Goal: Task Accomplishment & Management: Manage account settings

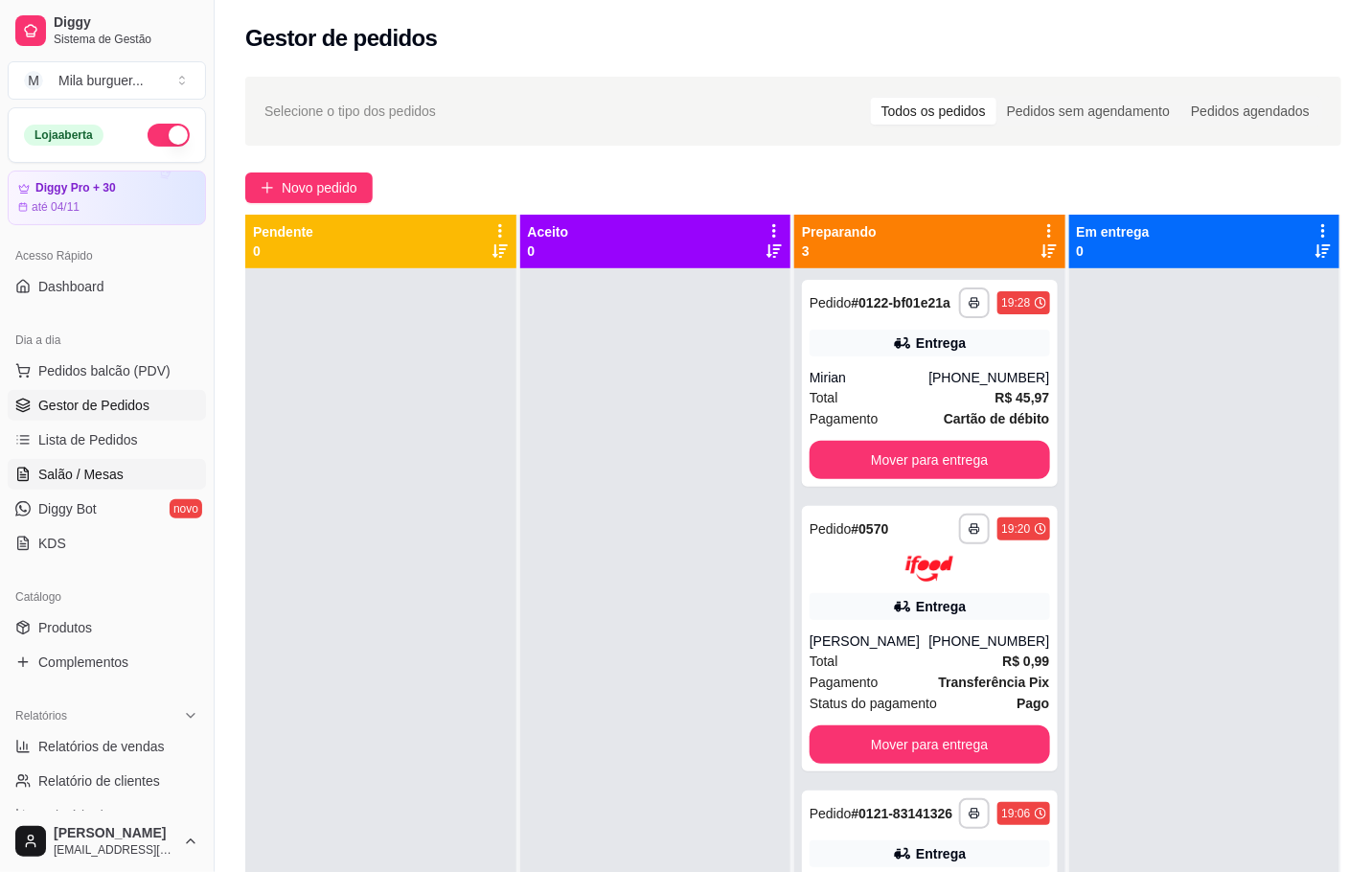
drag, startPoint x: 101, startPoint y: 469, endPoint x: 112, endPoint y: 454, distance: 18.6
click at [102, 469] on span "Salão / Mesas" at bounding box center [80, 475] width 85 height 20
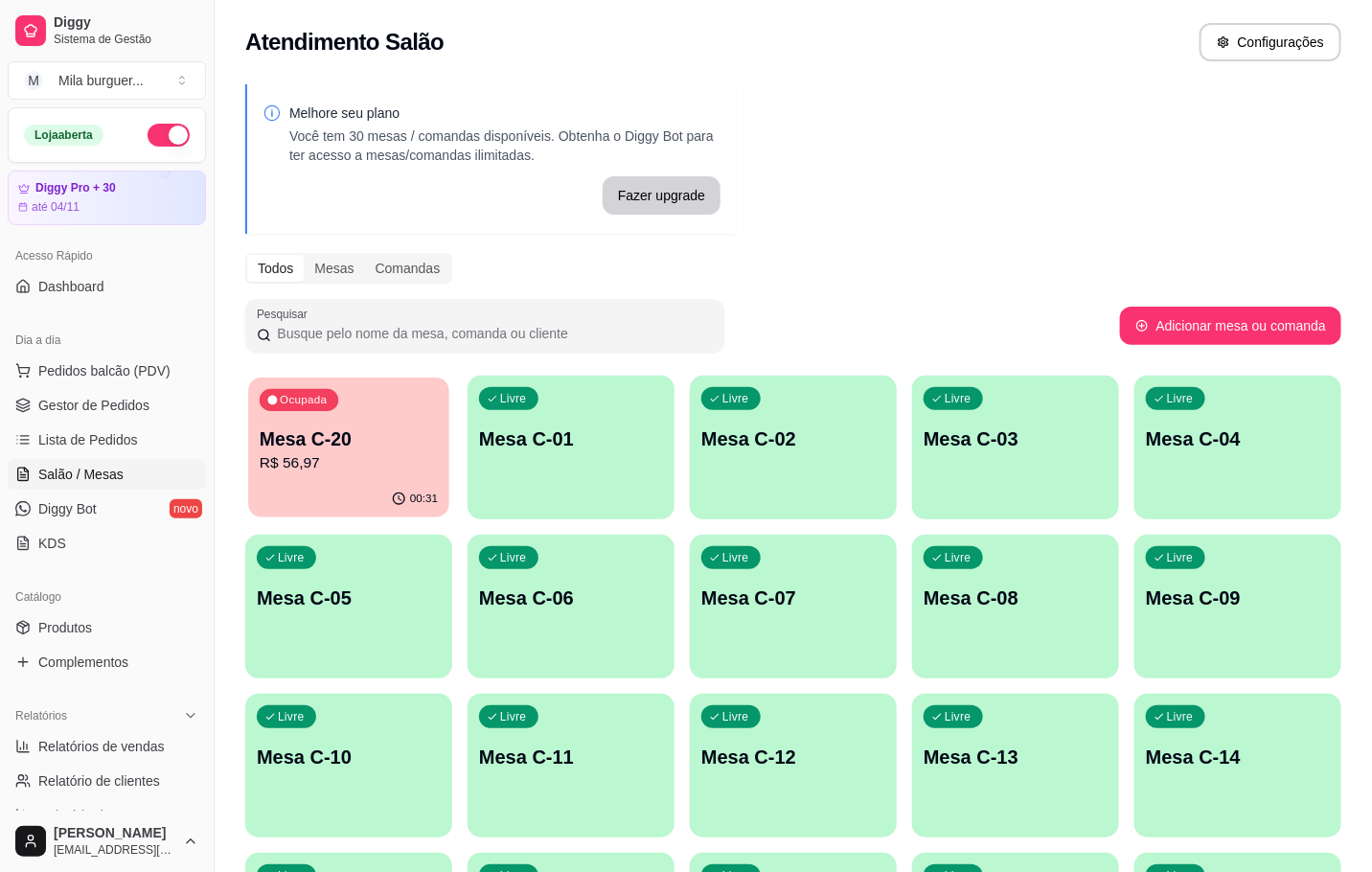
click at [383, 467] on p "R$ 56,97" at bounding box center [349, 463] width 178 height 22
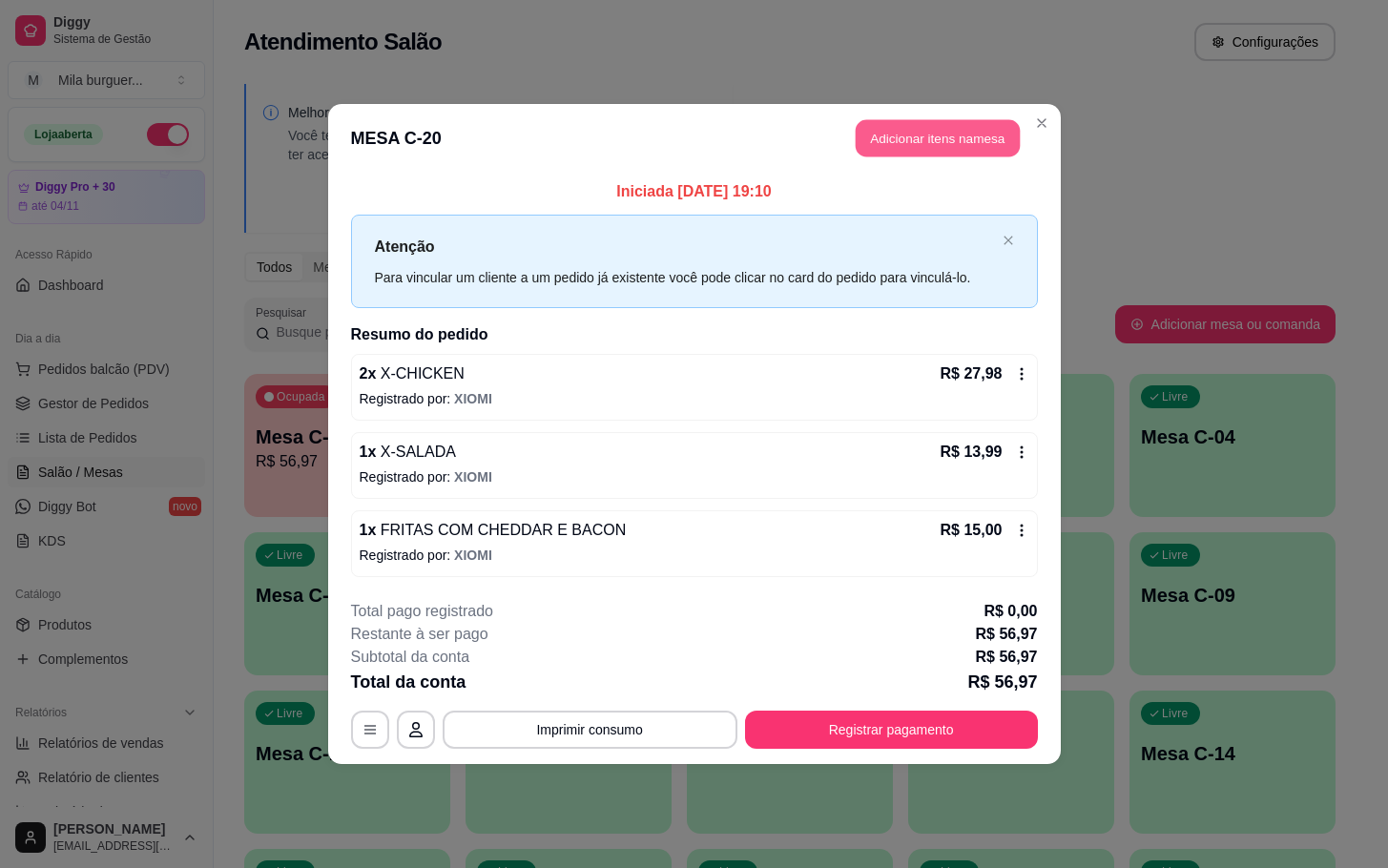
click at [889, 147] on button "Adicionar itens na mesa" at bounding box center [937, 139] width 164 height 37
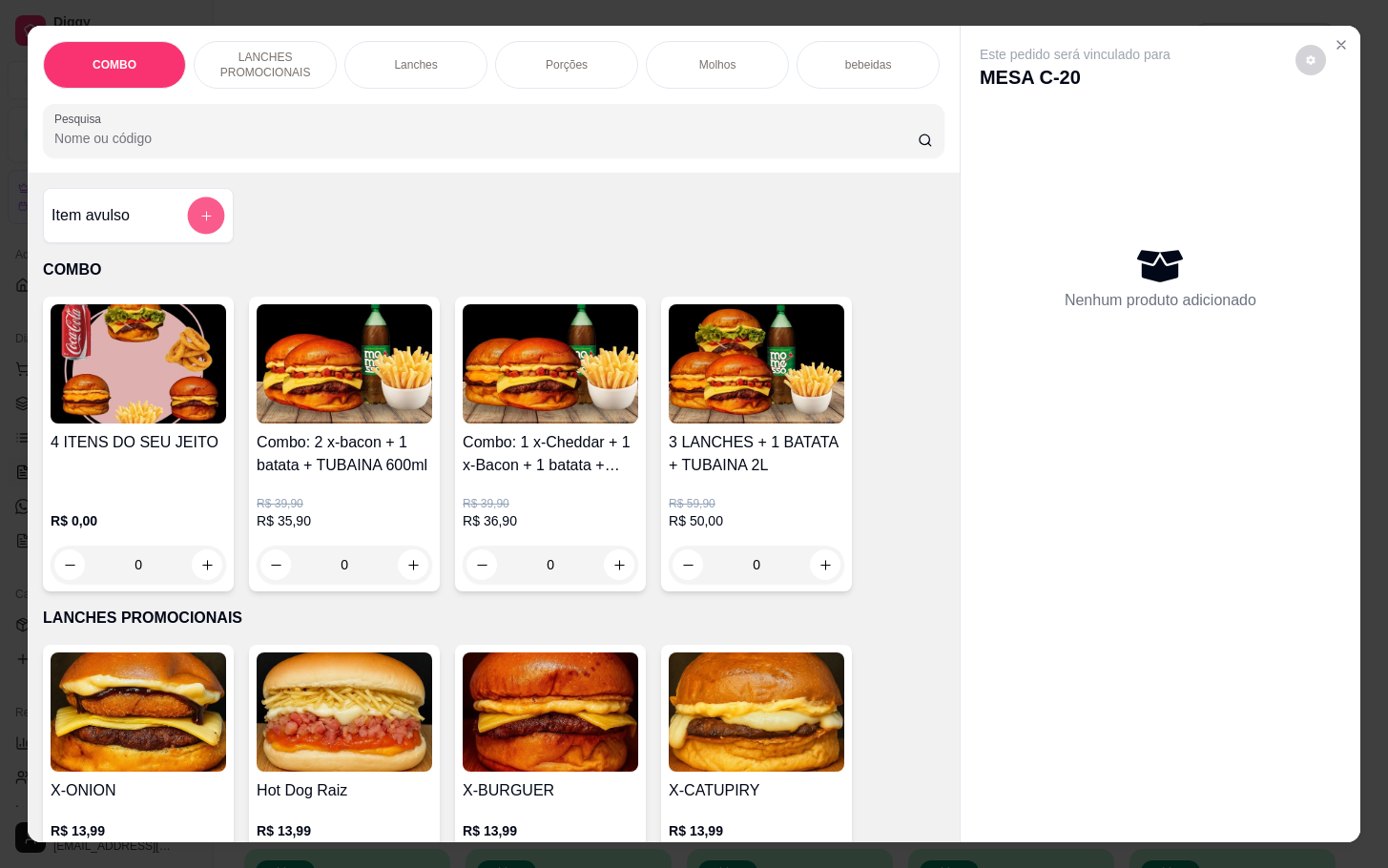
click at [199, 224] on icon "add-separate-item" at bounding box center [206, 216] width 15 height 15
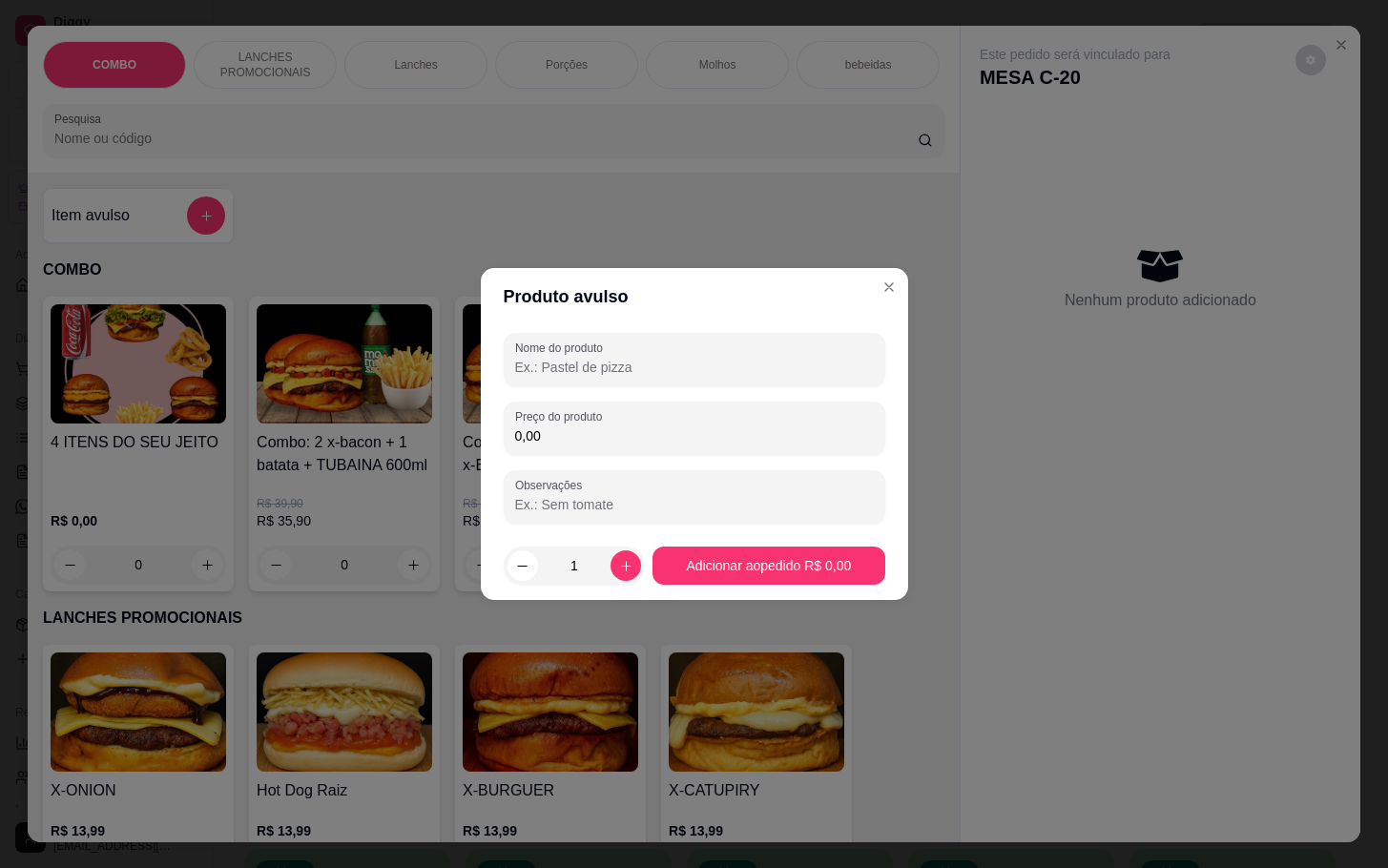
click at [535, 365] on input "Nome do produto" at bounding box center [694, 367] width 359 height 19
type input "d"
type input "2 doce de pote"
click at [555, 427] on input "0,00" at bounding box center [694, 436] width 359 height 19
type input "15,00"
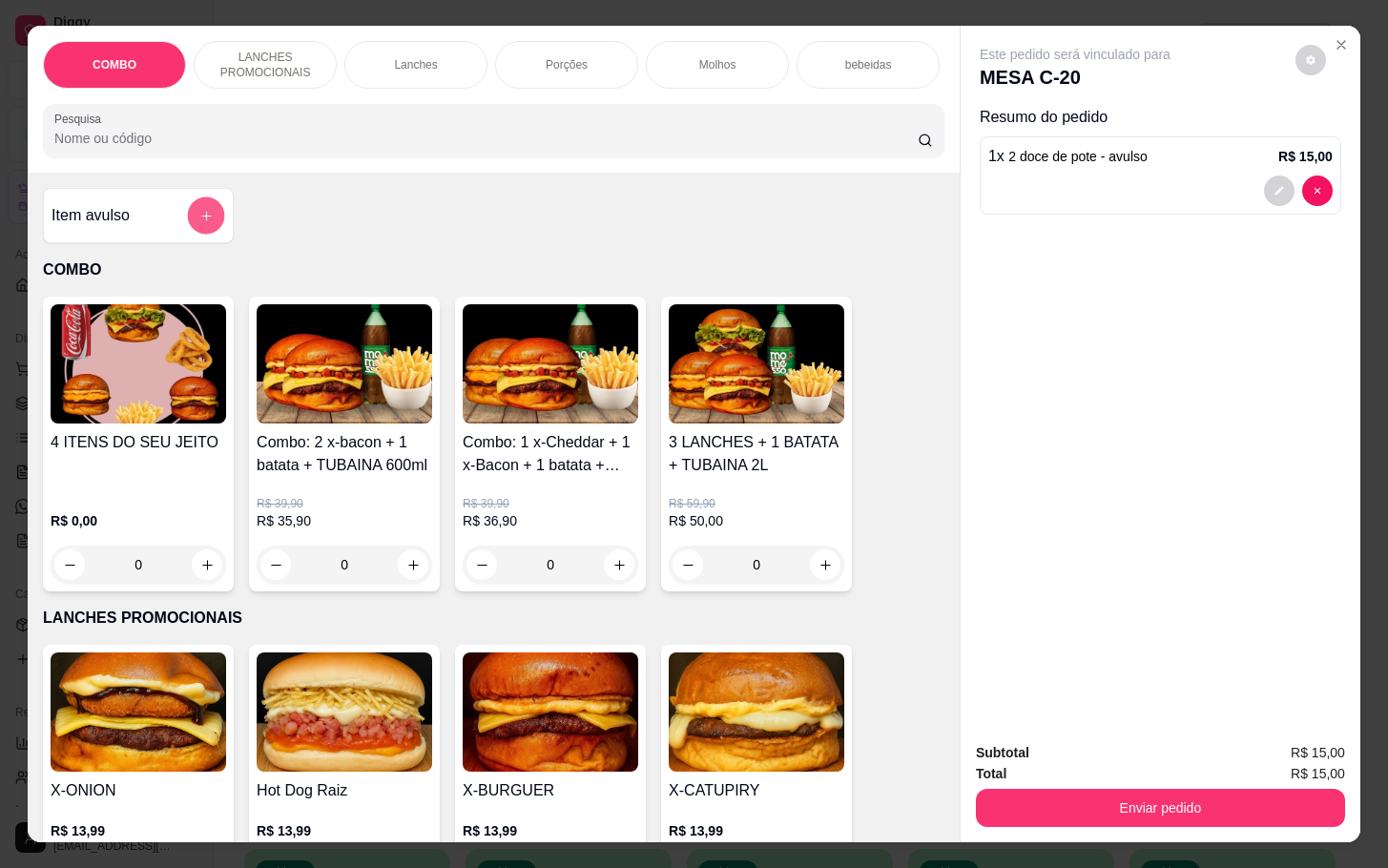
click at [199, 224] on icon "add-separate-item" at bounding box center [206, 216] width 15 height 15
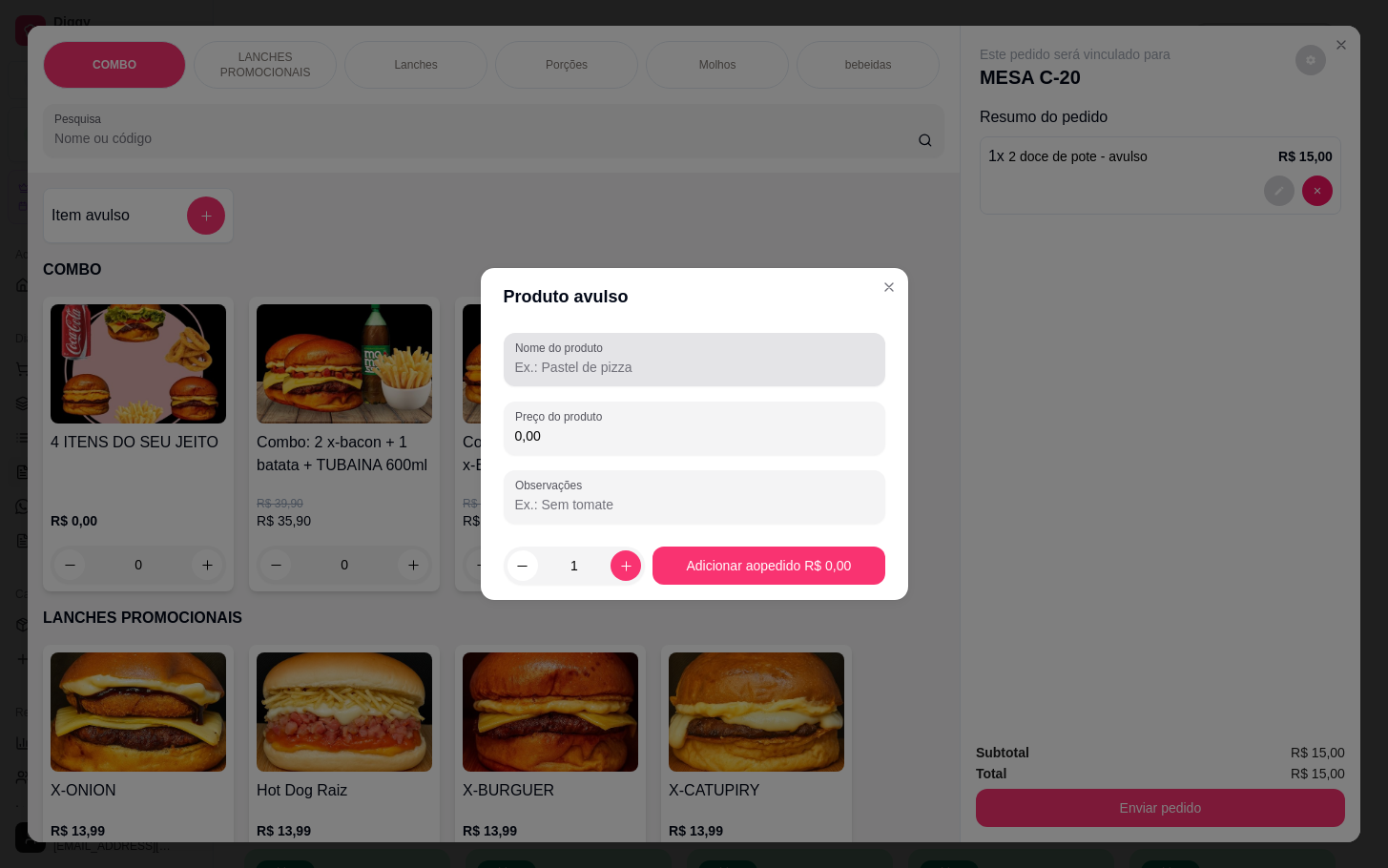
click at [581, 356] on div at bounding box center [694, 359] width 359 height 38
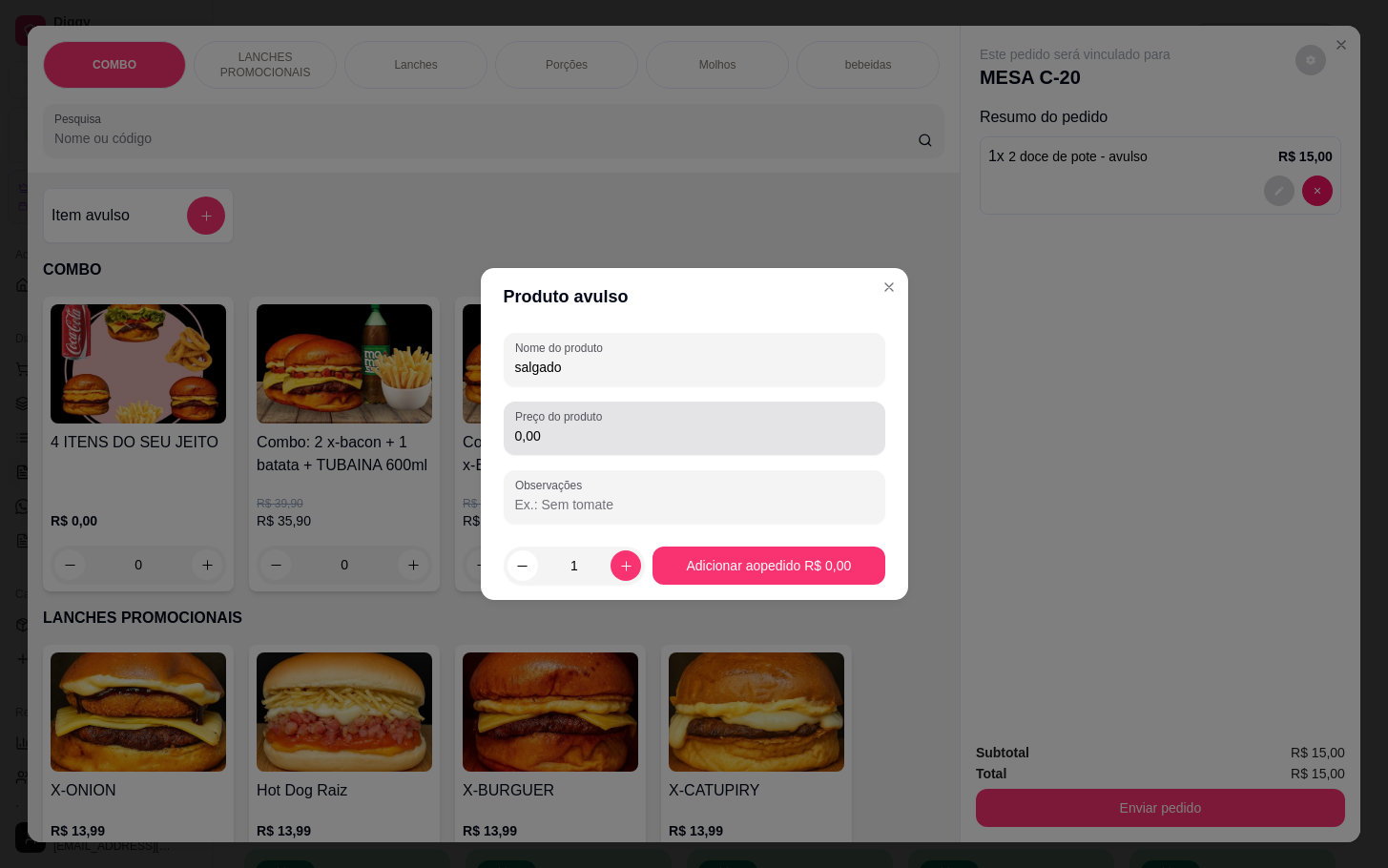
type input "salgado"
click at [536, 428] on input "0,00" at bounding box center [694, 436] width 359 height 19
type input "11,00"
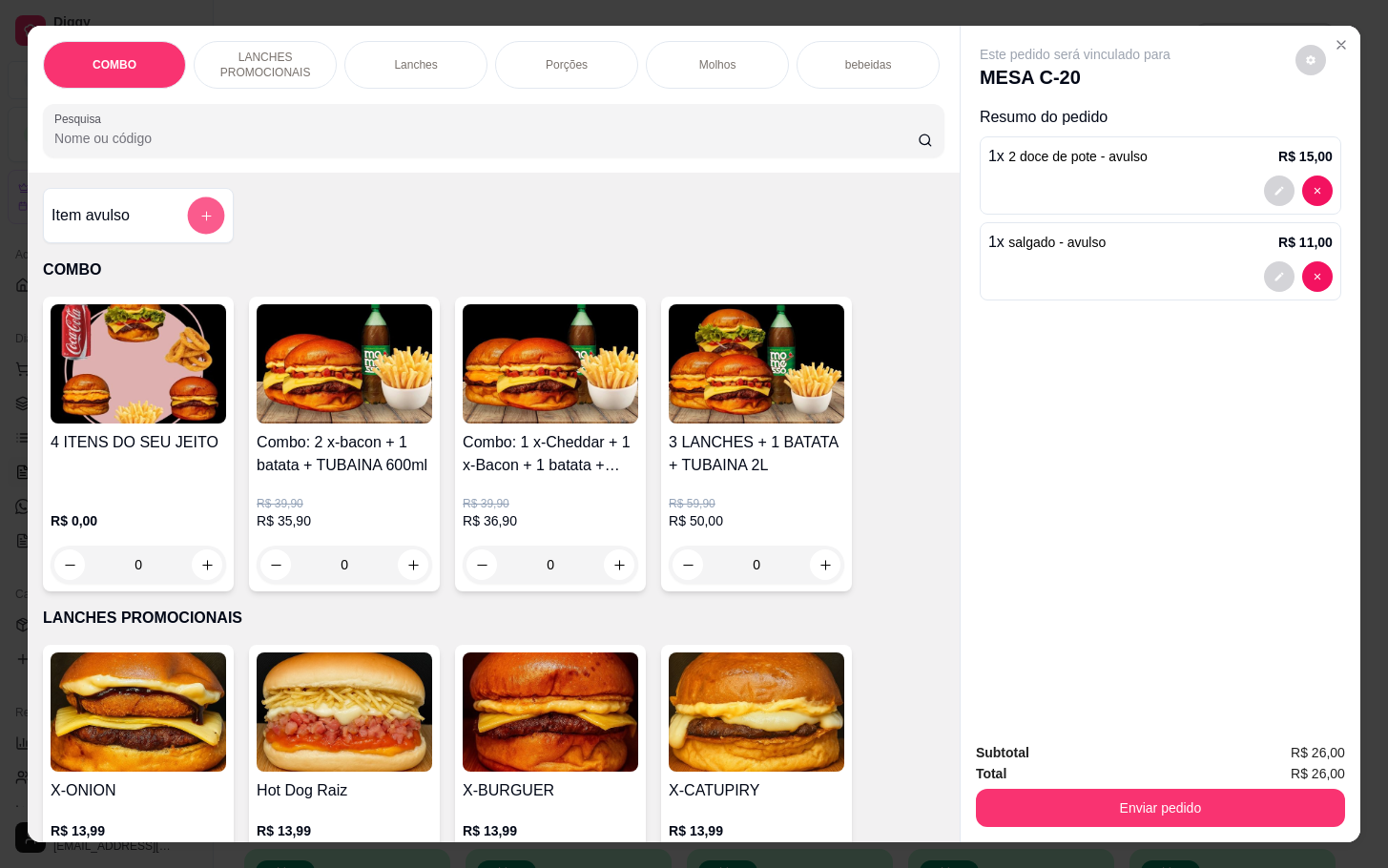
click at [199, 224] on icon "add-separate-item" at bounding box center [206, 216] width 15 height 15
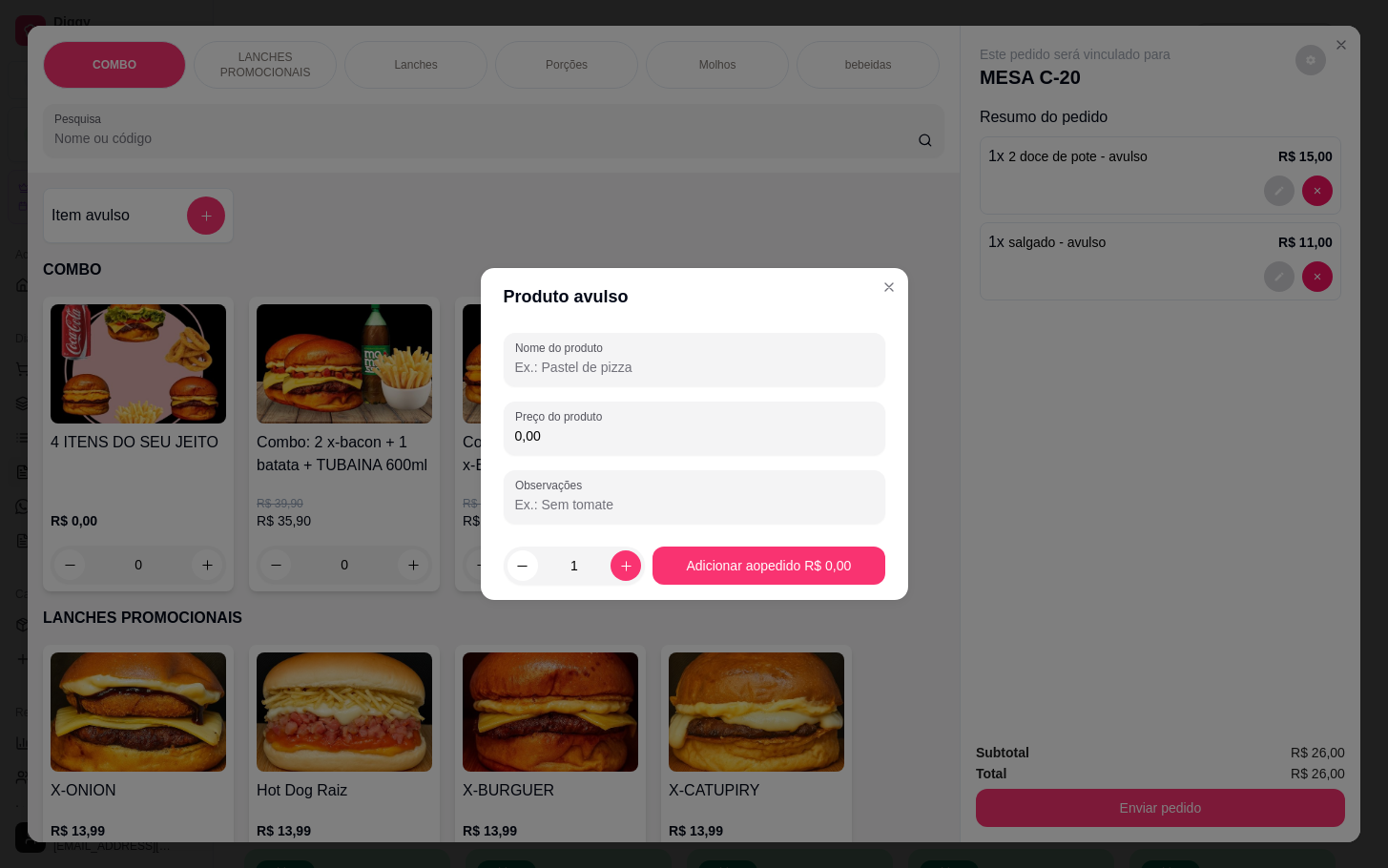
drag, startPoint x: 550, startPoint y: 366, endPoint x: 544, endPoint y: 352, distance: 15.2
click at [550, 364] on input "Nome do produto" at bounding box center [694, 367] width 359 height 19
type input "ls"
click at [547, 428] on input "0,00" at bounding box center [694, 436] width 359 height 19
type input "8,00"
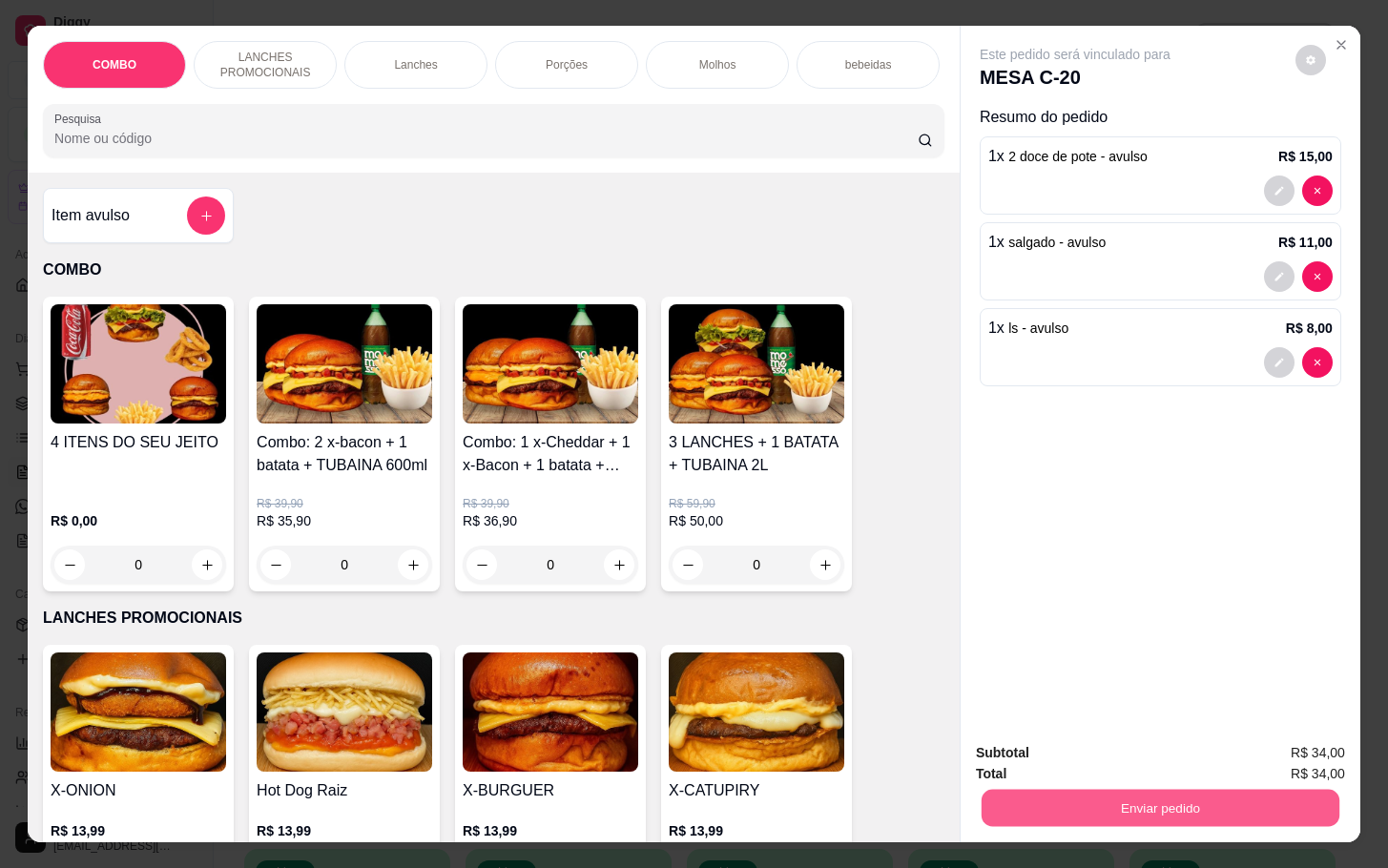
click at [1160, 795] on button "Enviar pedido" at bounding box center [1161, 807] width 358 height 37
click at [1323, 745] on button "Enviar pedido" at bounding box center [1292, 750] width 105 height 35
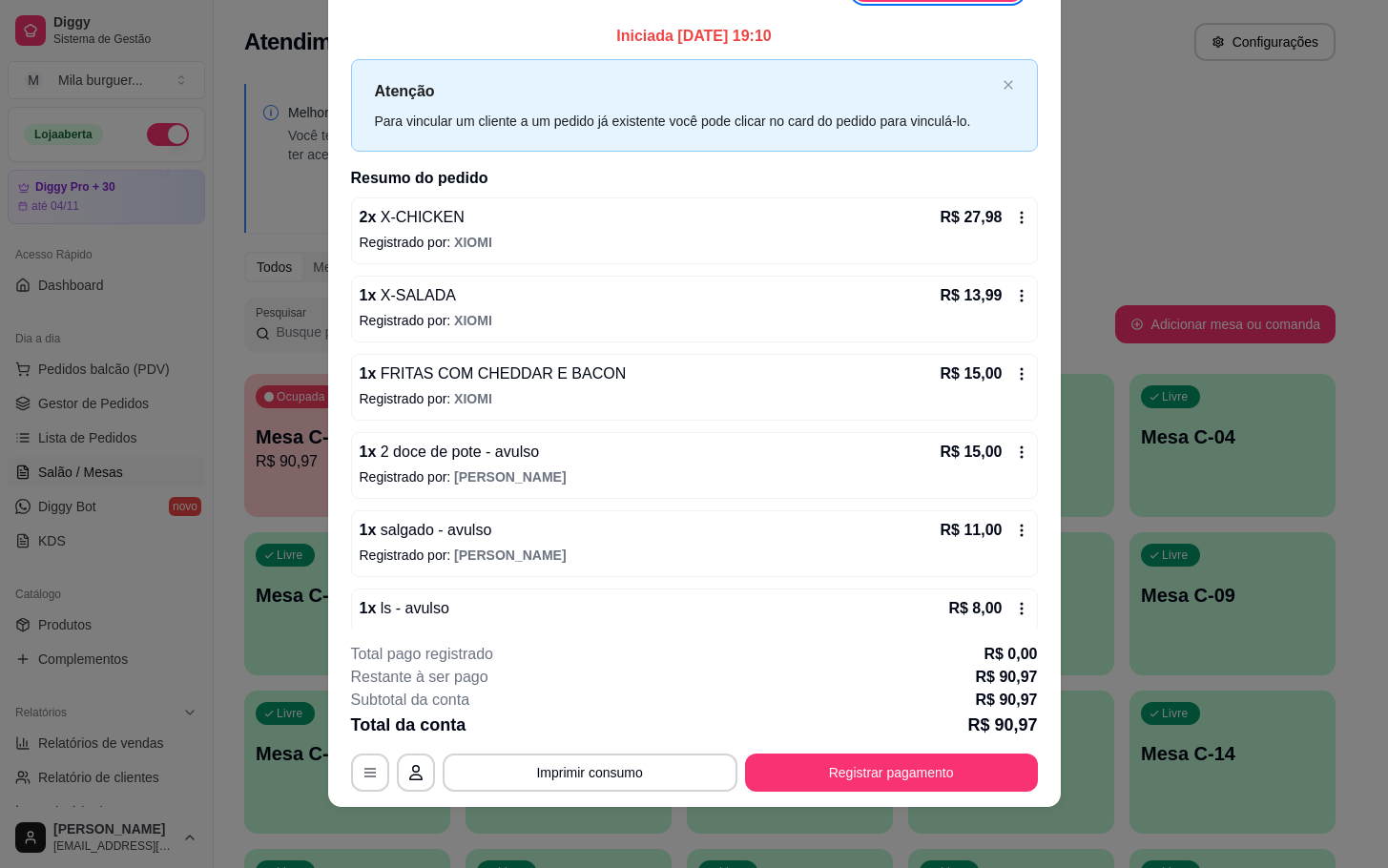
scroll to position [40, 0]
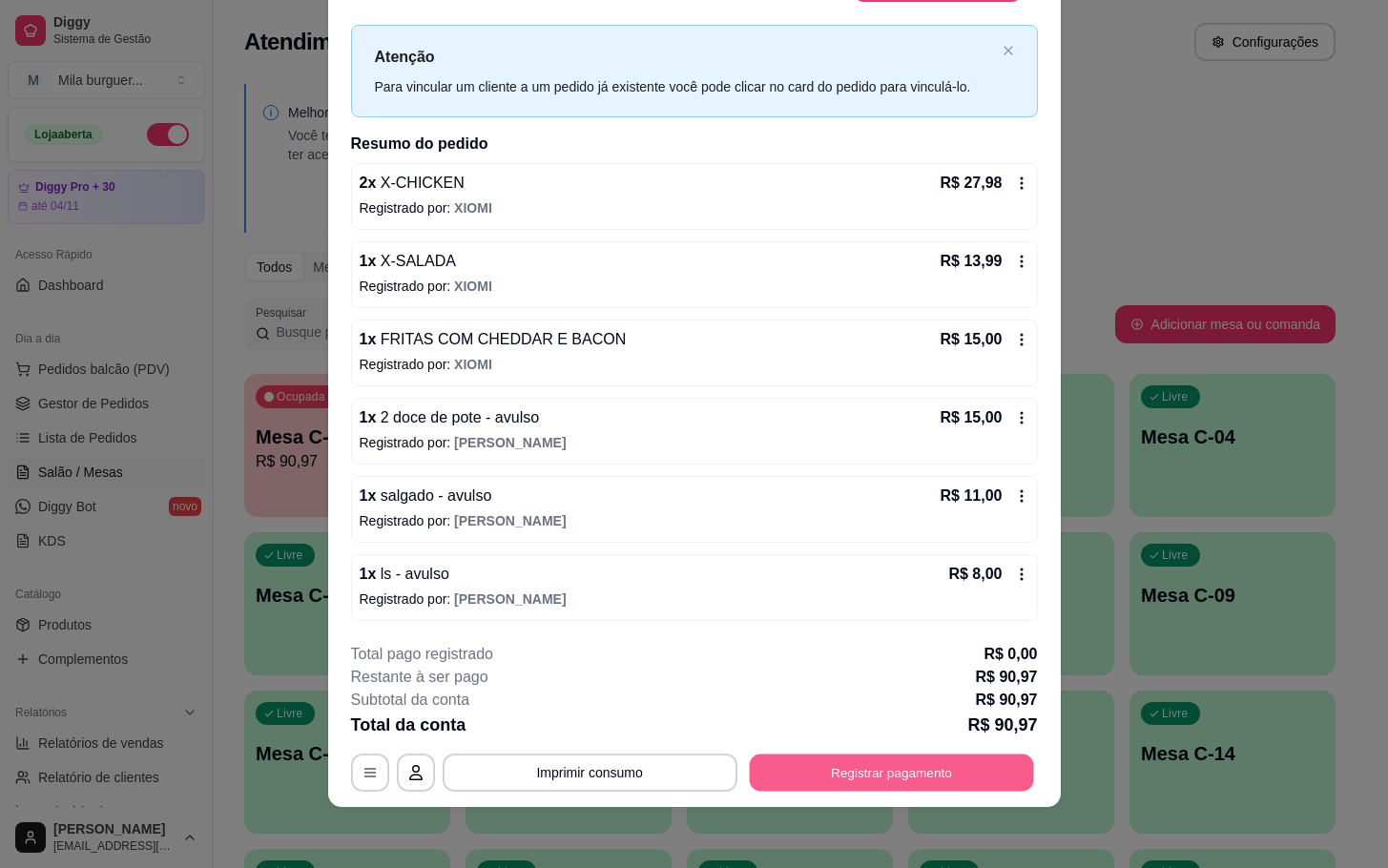
click at [871, 764] on button "Registrar pagamento" at bounding box center [890, 773] width 284 height 37
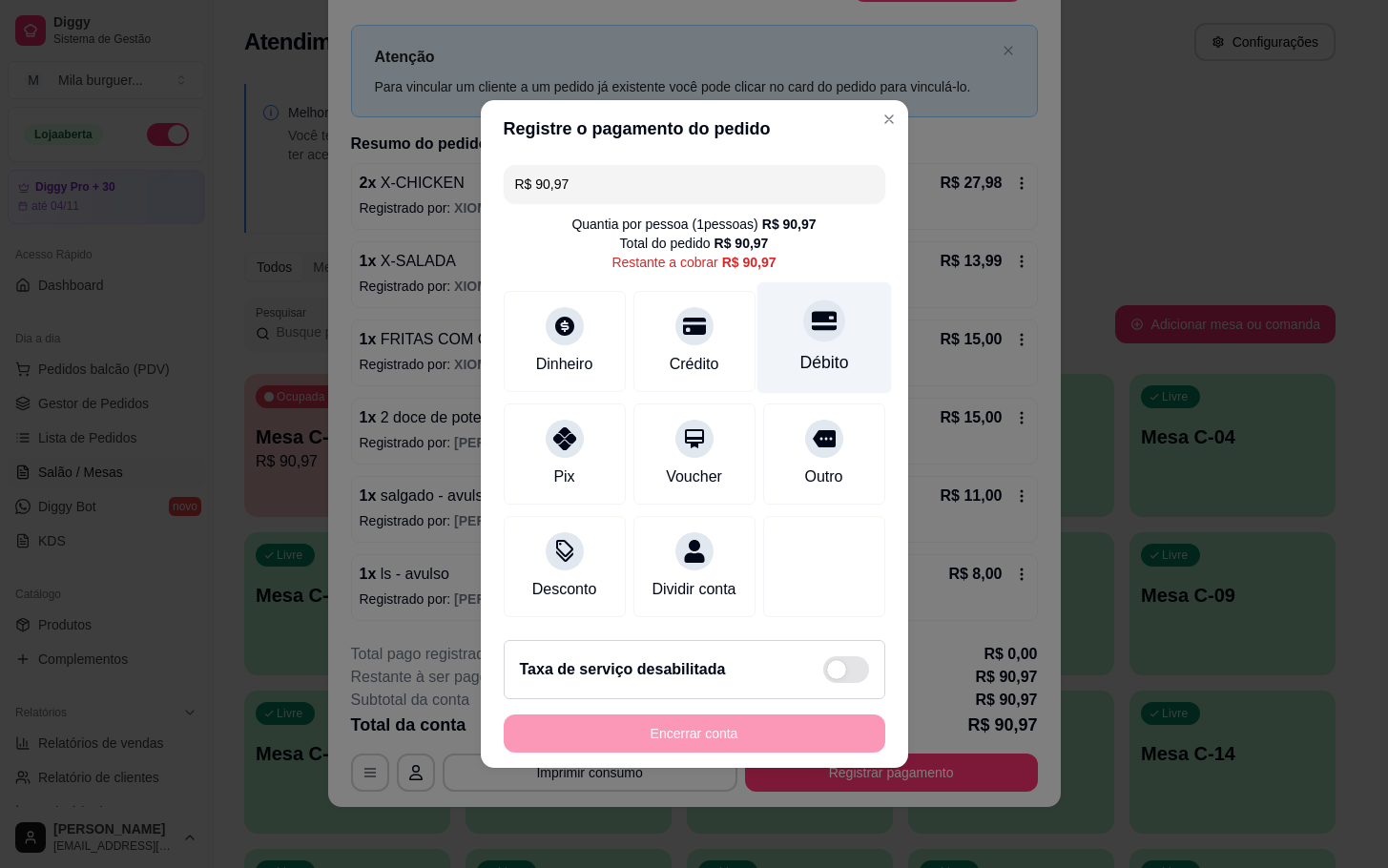
click at [824, 350] on div "Débito" at bounding box center [823, 363] width 49 height 25
type input "R$ 0,00"
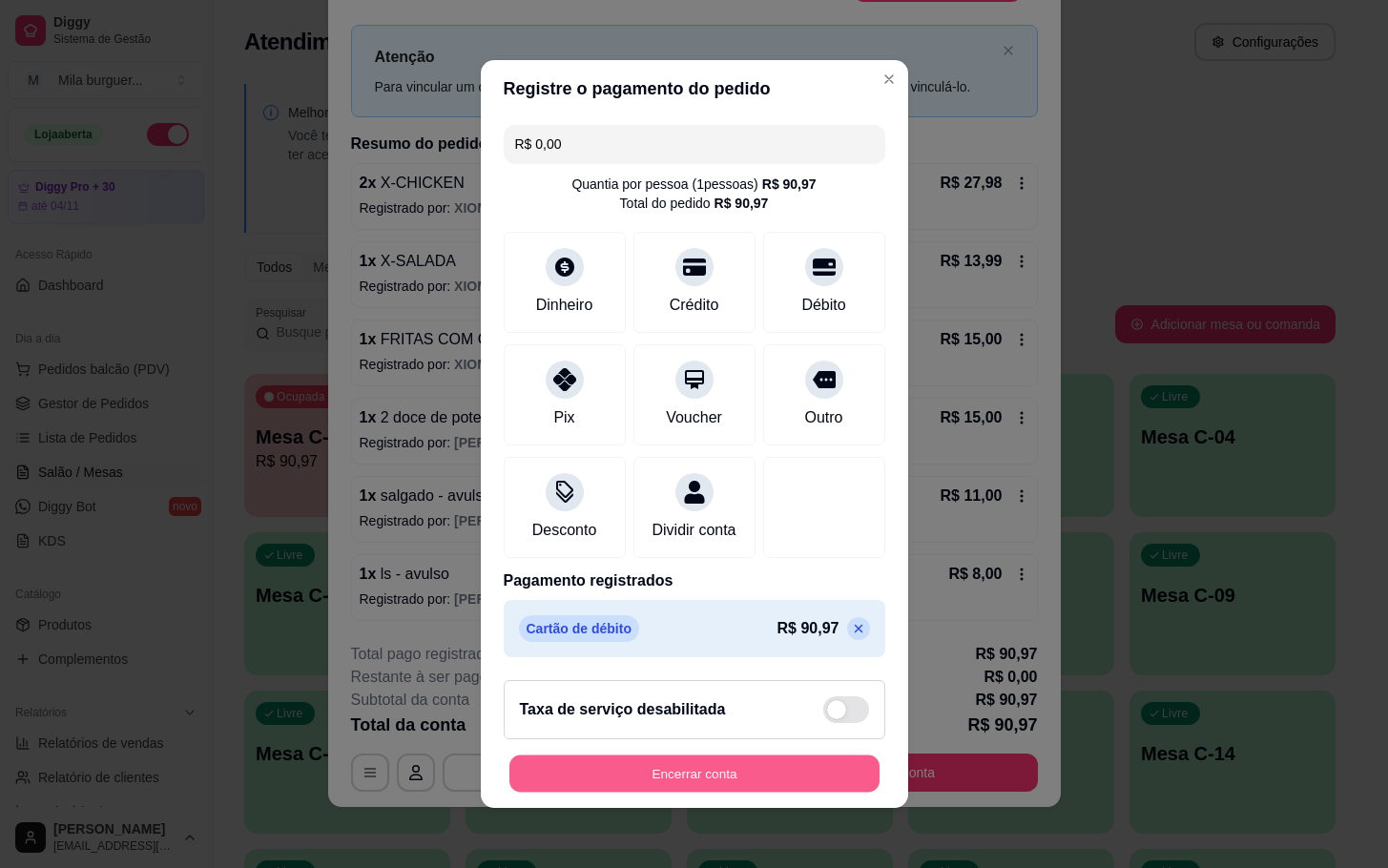
click at [739, 790] on button "Encerrar conta" at bounding box center [694, 774] width 370 height 37
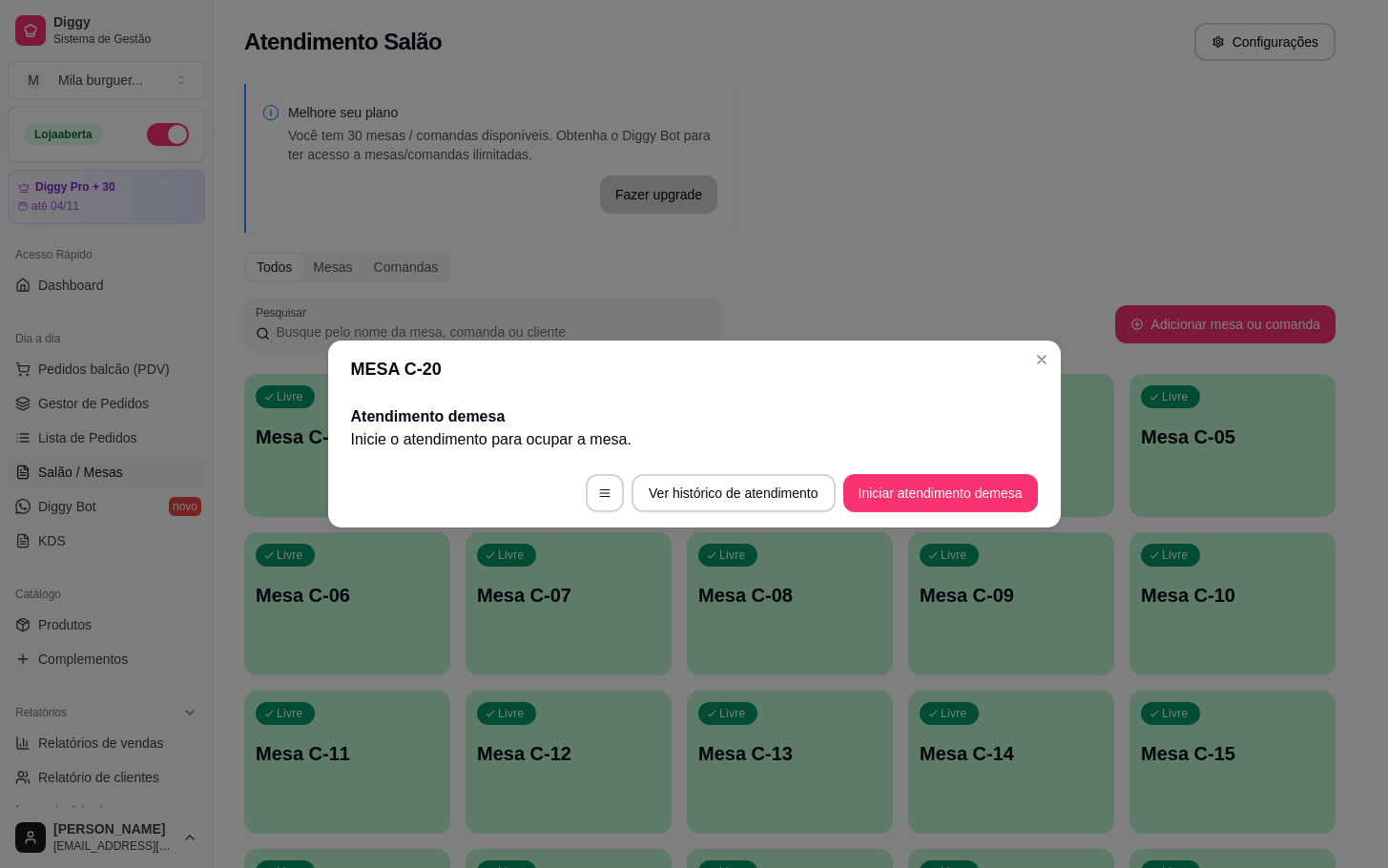
scroll to position [0, 0]
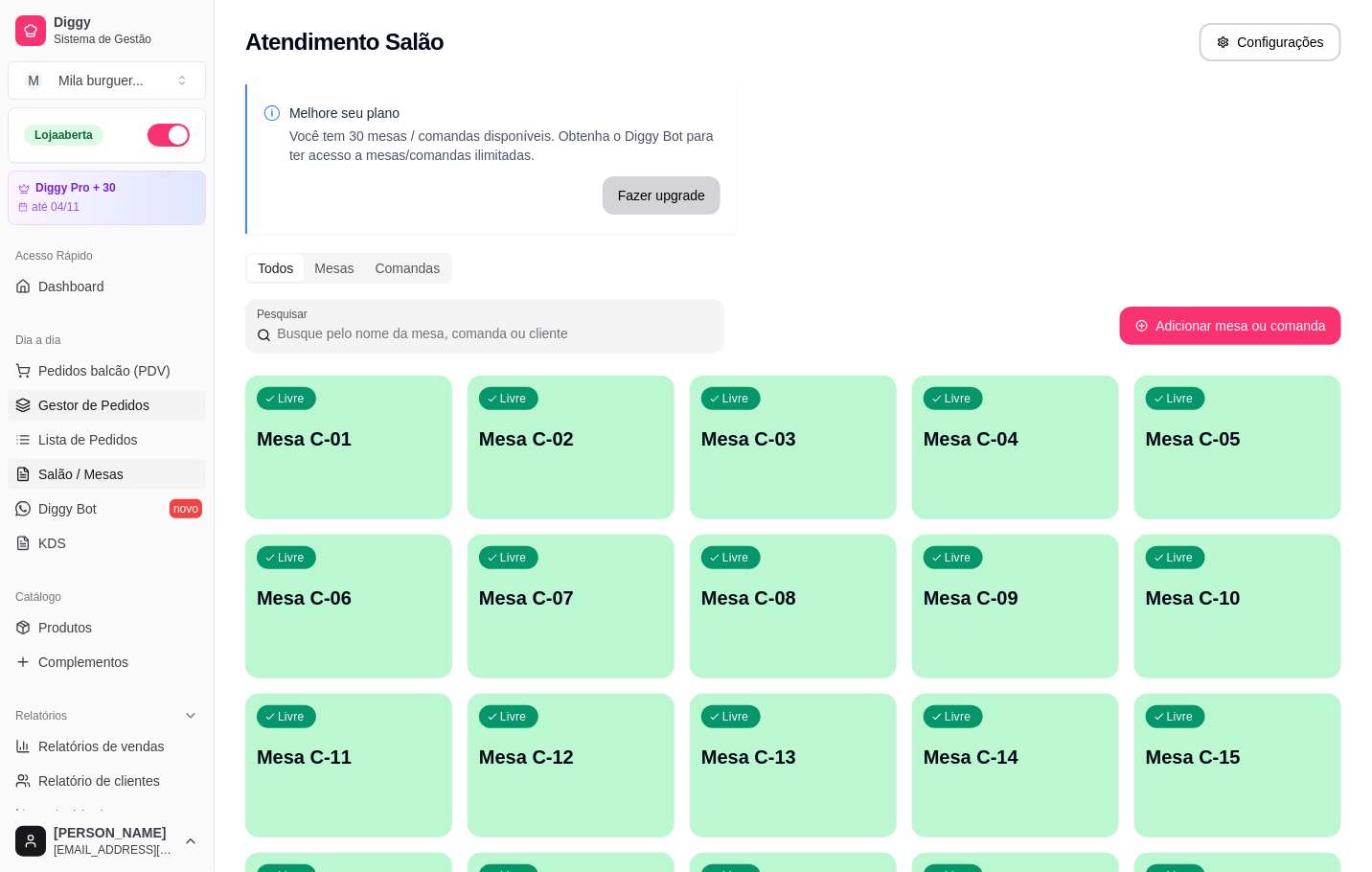
click at [75, 414] on span "Gestor de Pedidos" at bounding box center [94, 405] width 111 height 20
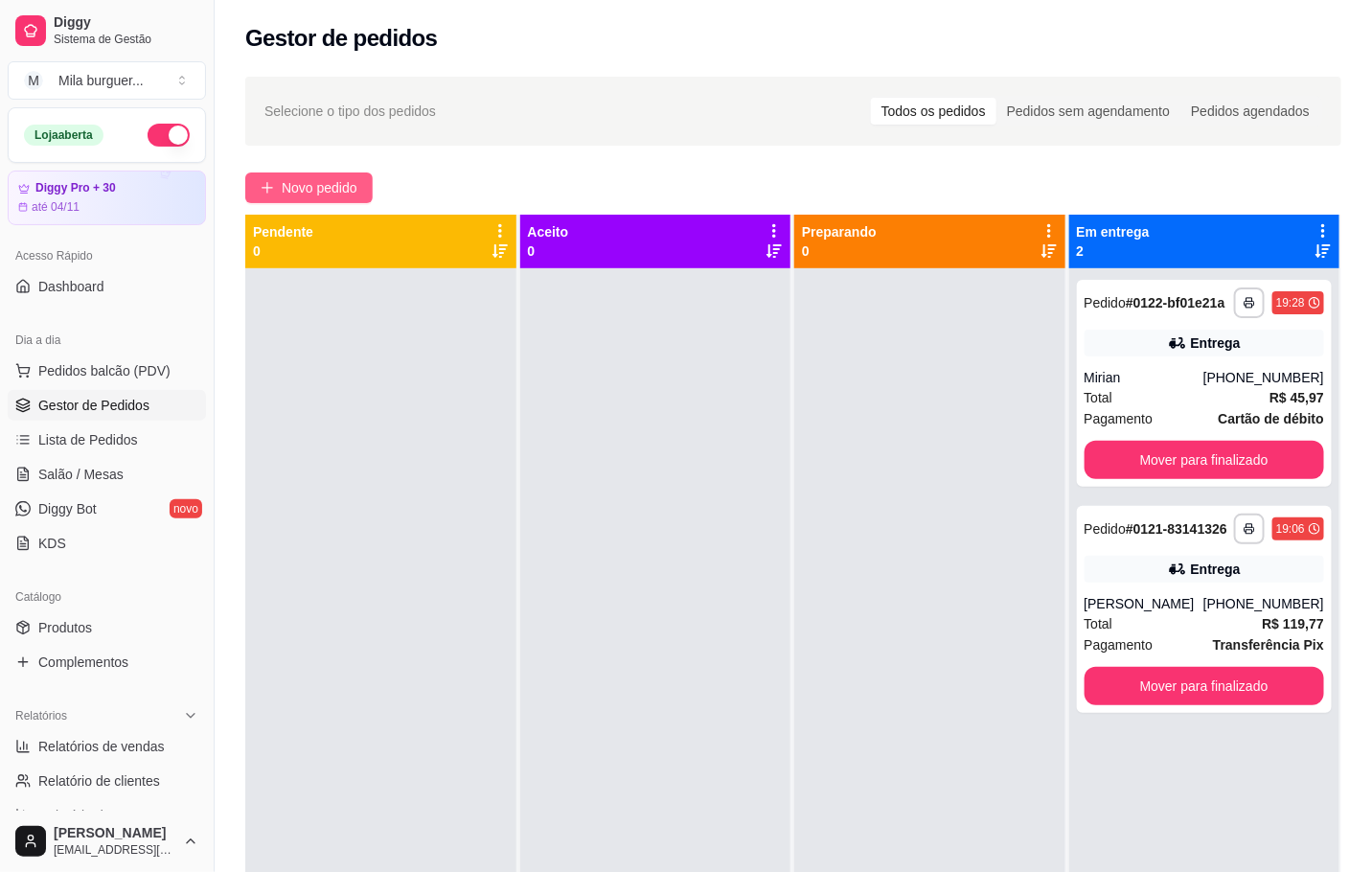
click at [334, 187] on span "Novo pedido" at bounding box center [319, 188] width 76 height 21
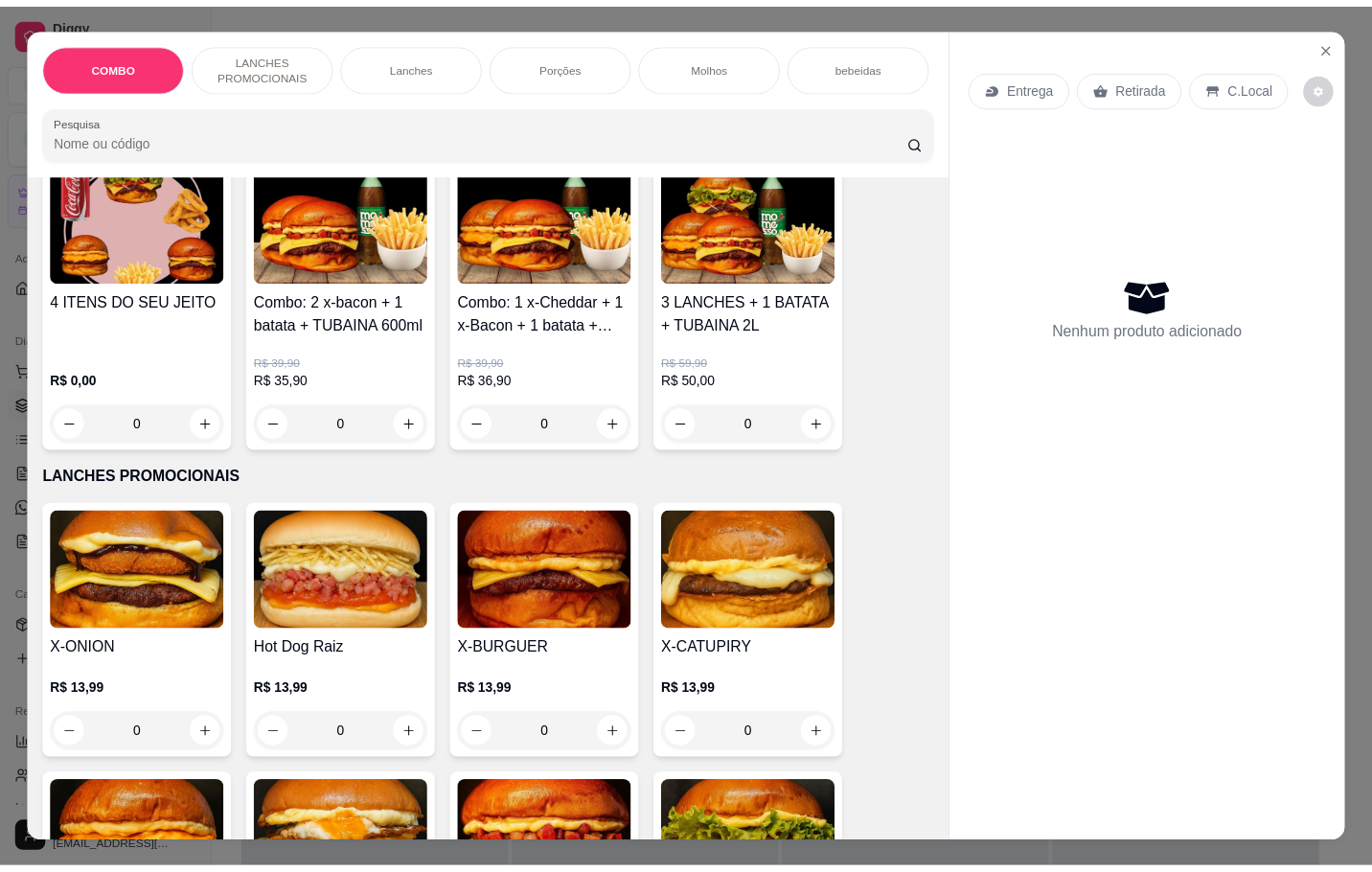
scroll to position [287, 0]
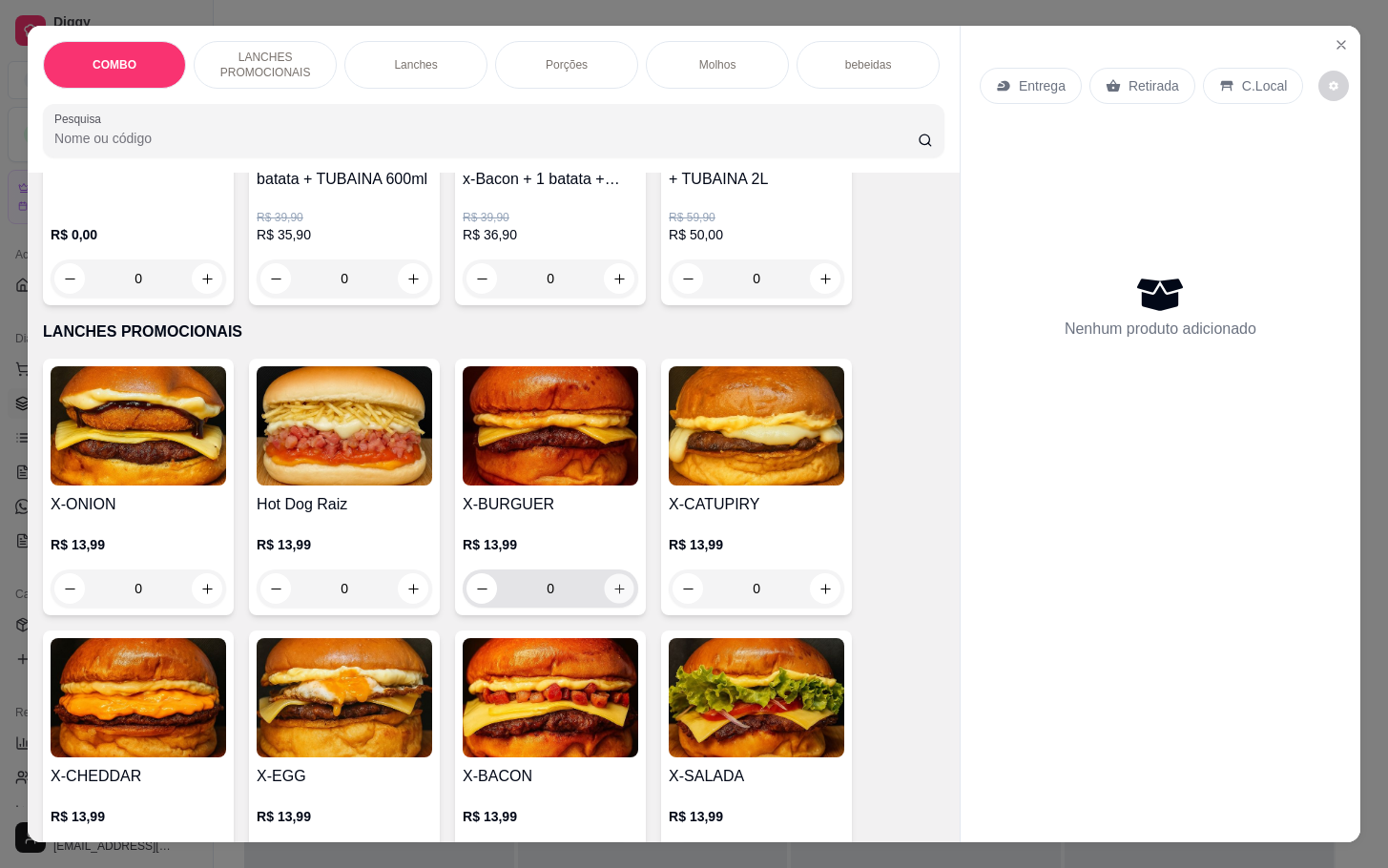
click at [615, 596] on icon "increase-product-quantity" at bounding box center [619, 588] width 15 height 15
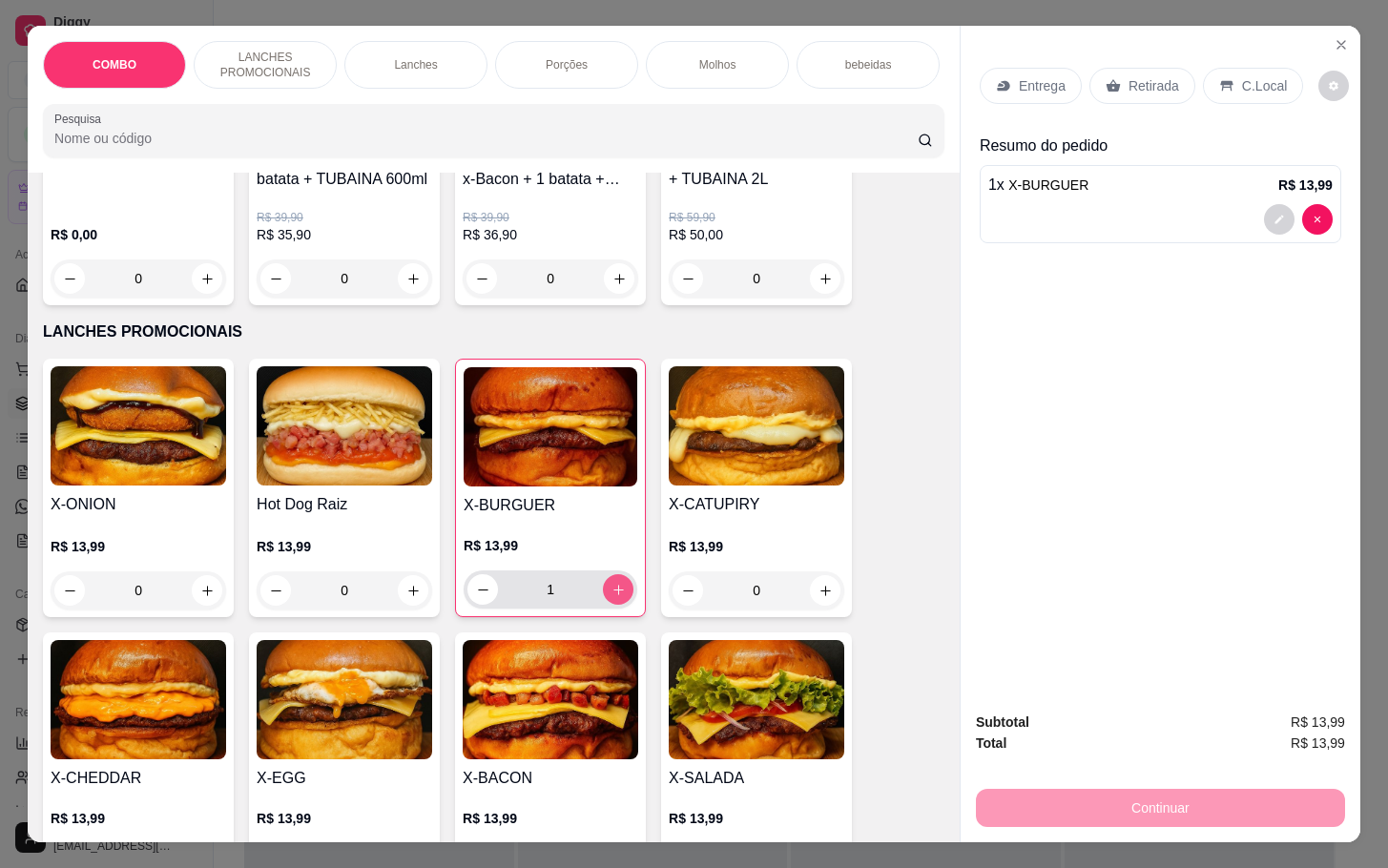
click at [607, 593] on button "increase-product-quantity" at bounding box center [617, 589] width 30 height 30
type input "2"
click at [1036, 76] on p "Entrega" at bounding box center [1042, 86] width 47 height 19
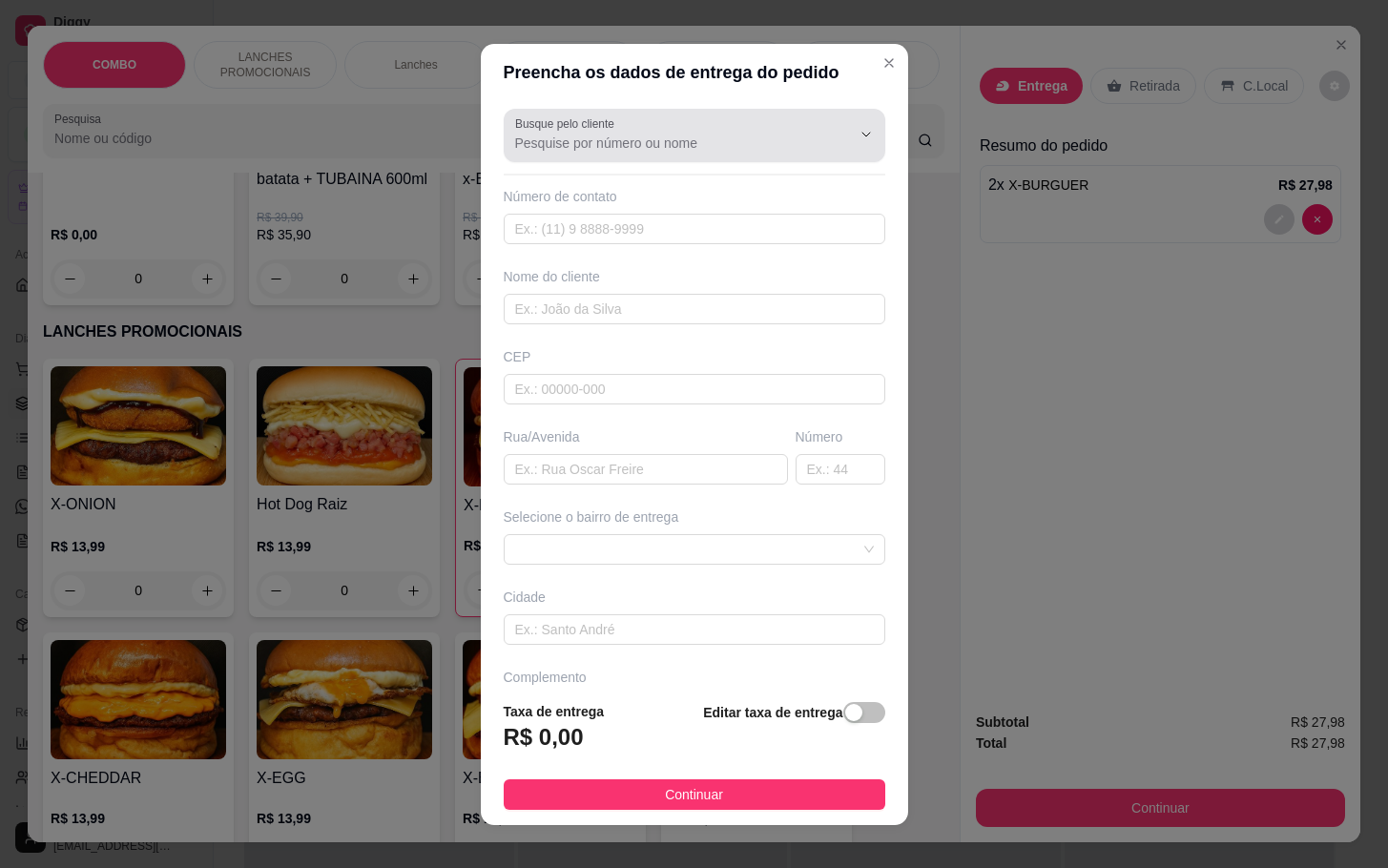
click at [715, 155] on div "Busque pelo cliente" at bounding box center [694, 135] width 381 height 53
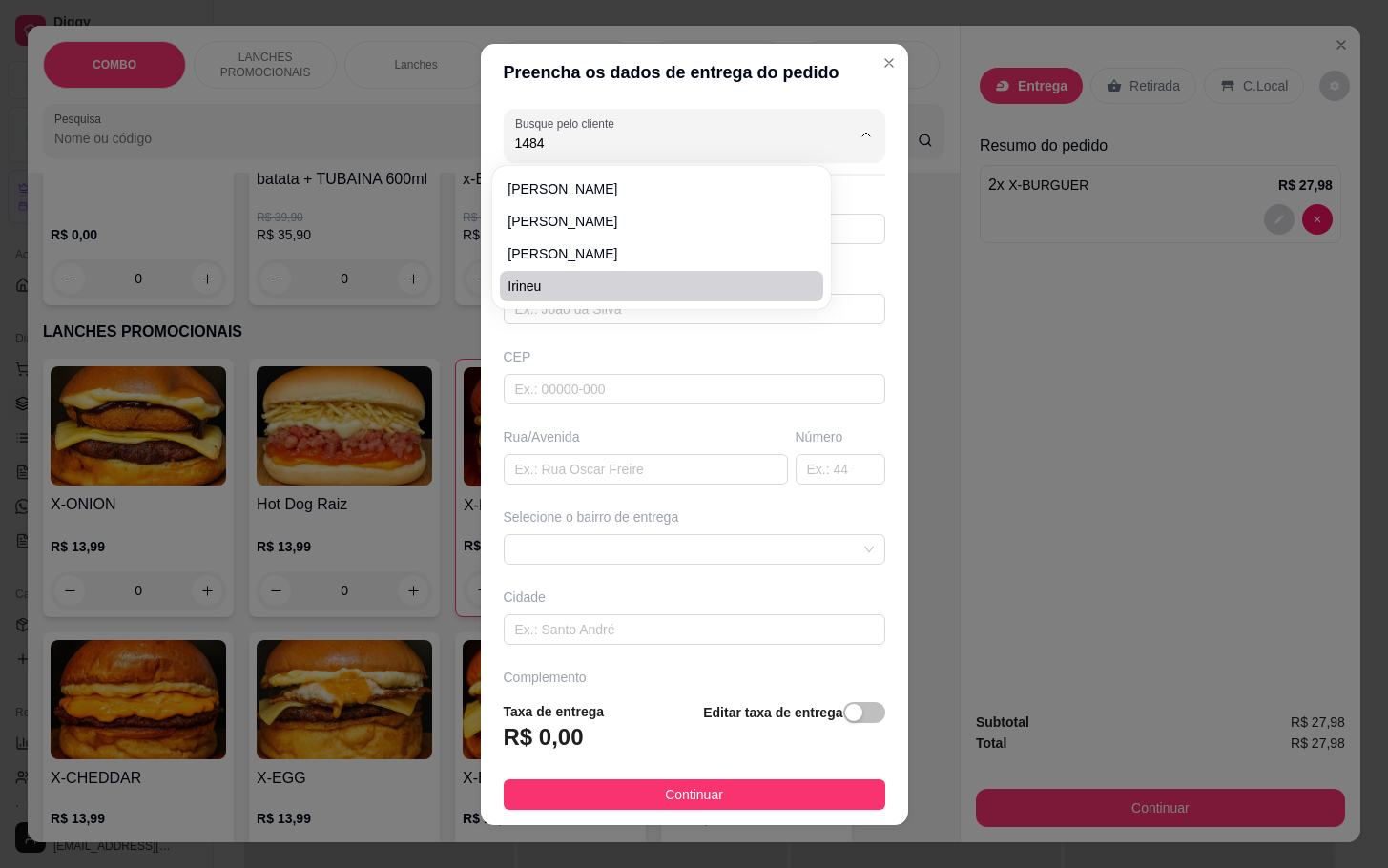
click at [556, 289] on span "irineu" at bounding box center [651, 287] width 289 height 19
type input "irineu"
type input "15981421484"
type input "irineu"
type input "[PERSON_NAME]"
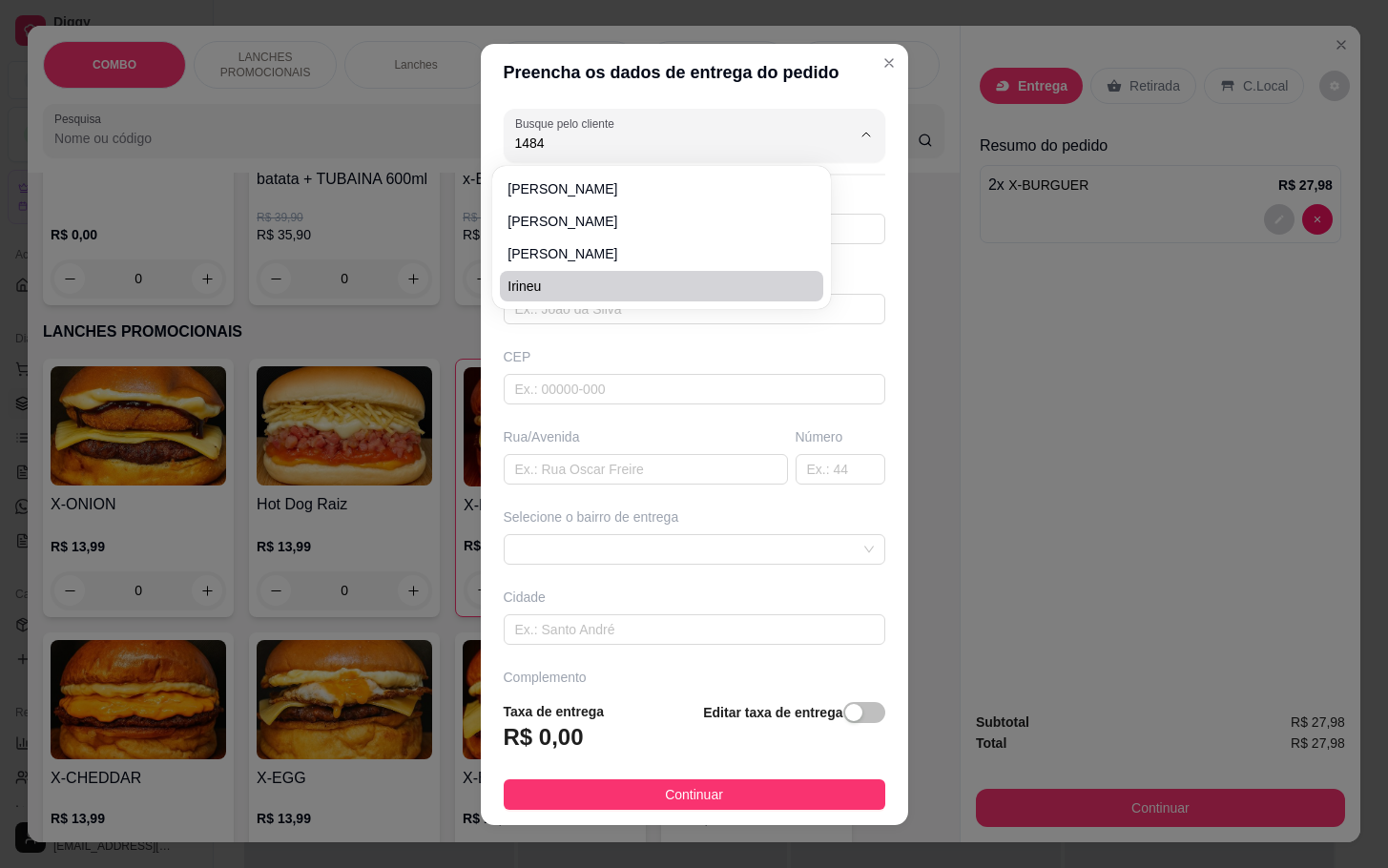
type input "1252"
type input "SOROCABA"
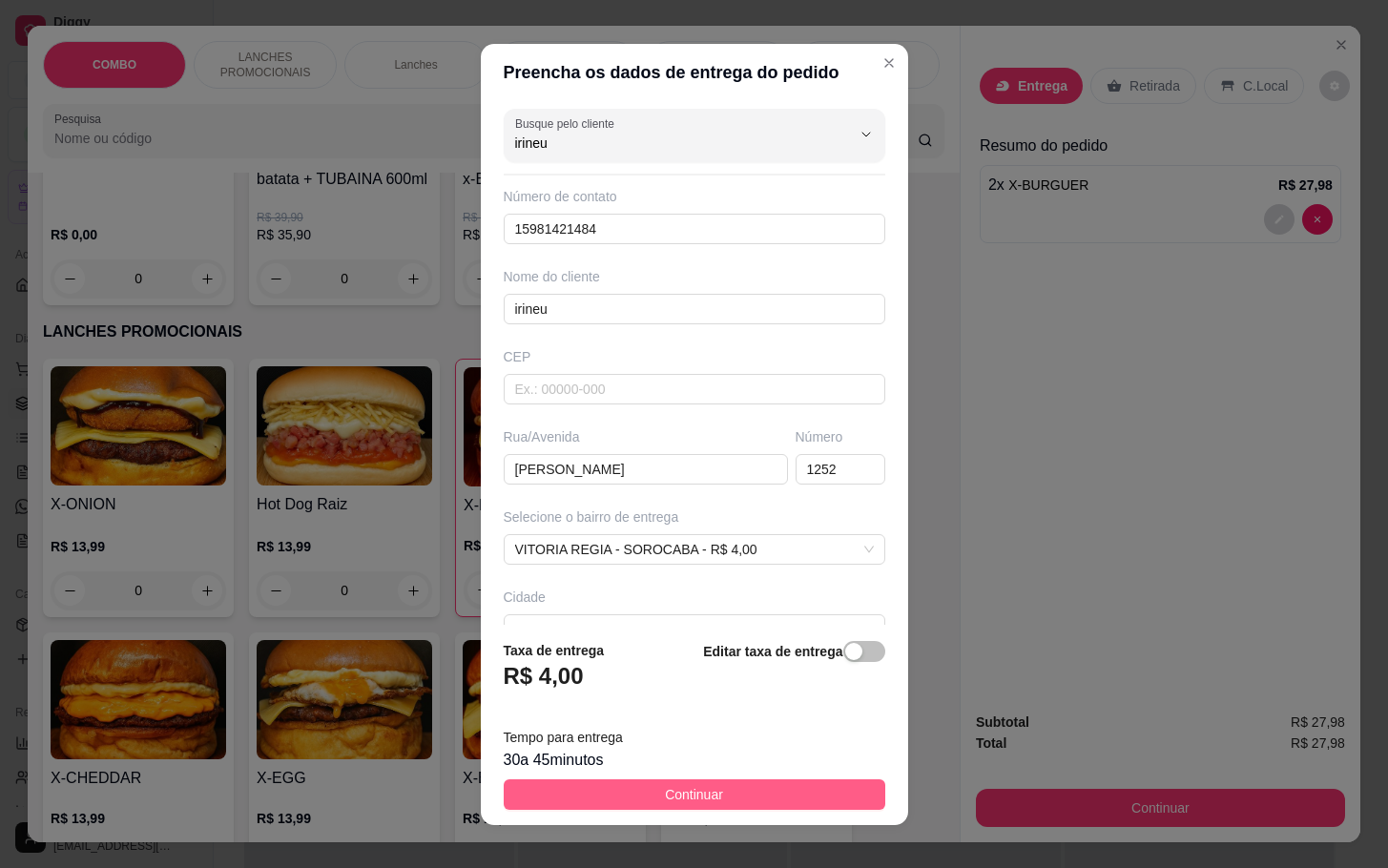
type input "irineu"
click at [670, 790] on span "Continuar" at bounding box center [694, 794] width 58 height 21
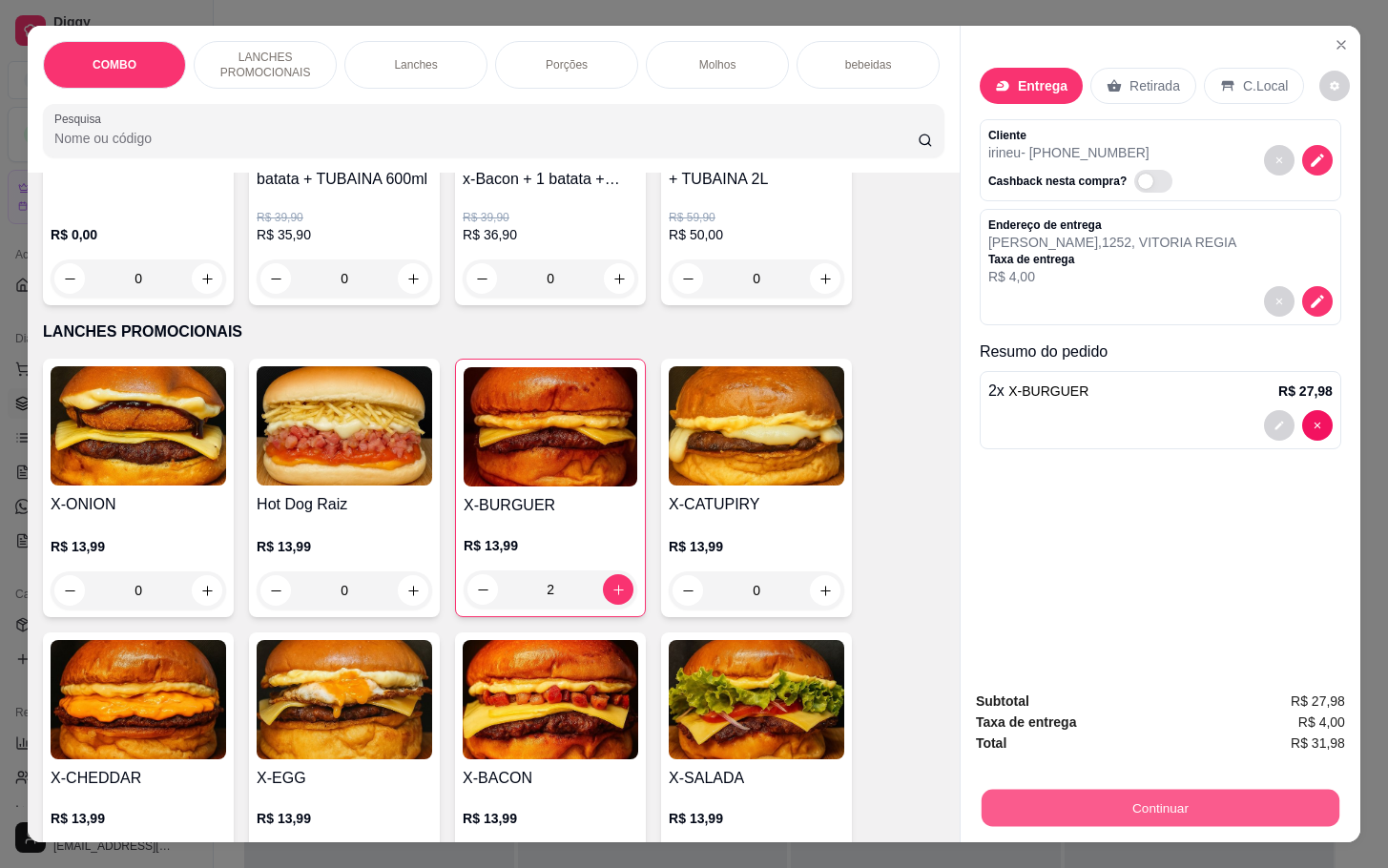
click at [995, 790] on button "Continuar" at bounding box center [1161, 807] width 358 height 37
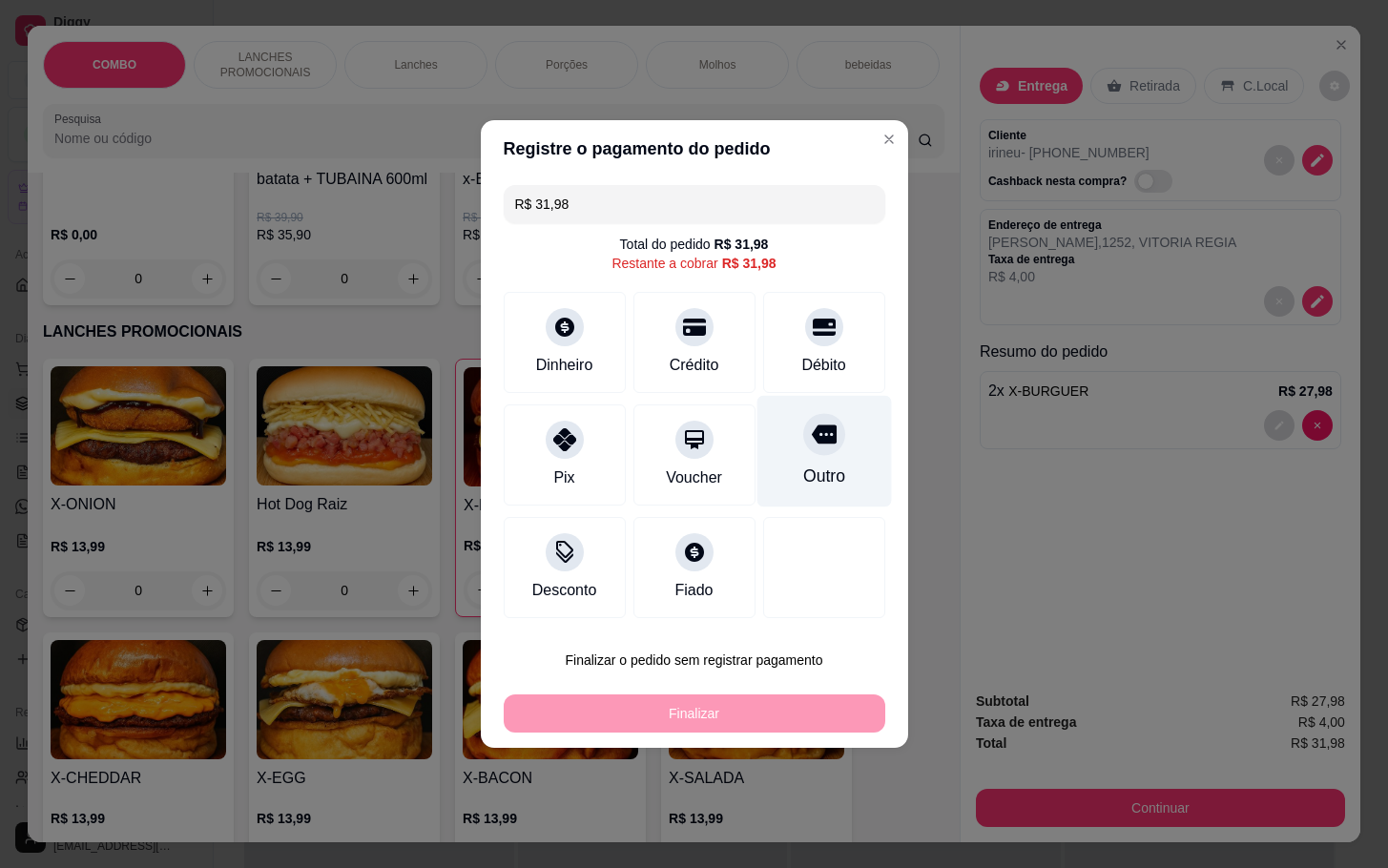
drag, startPoint x: 807, startPoint y: 332, endPoint x: 792, endPoint y: 415, distance: 84.3
click at [813, 329] on icon at bounding box center [824, 328] width 23 height 23
type input "R$ 0,00"
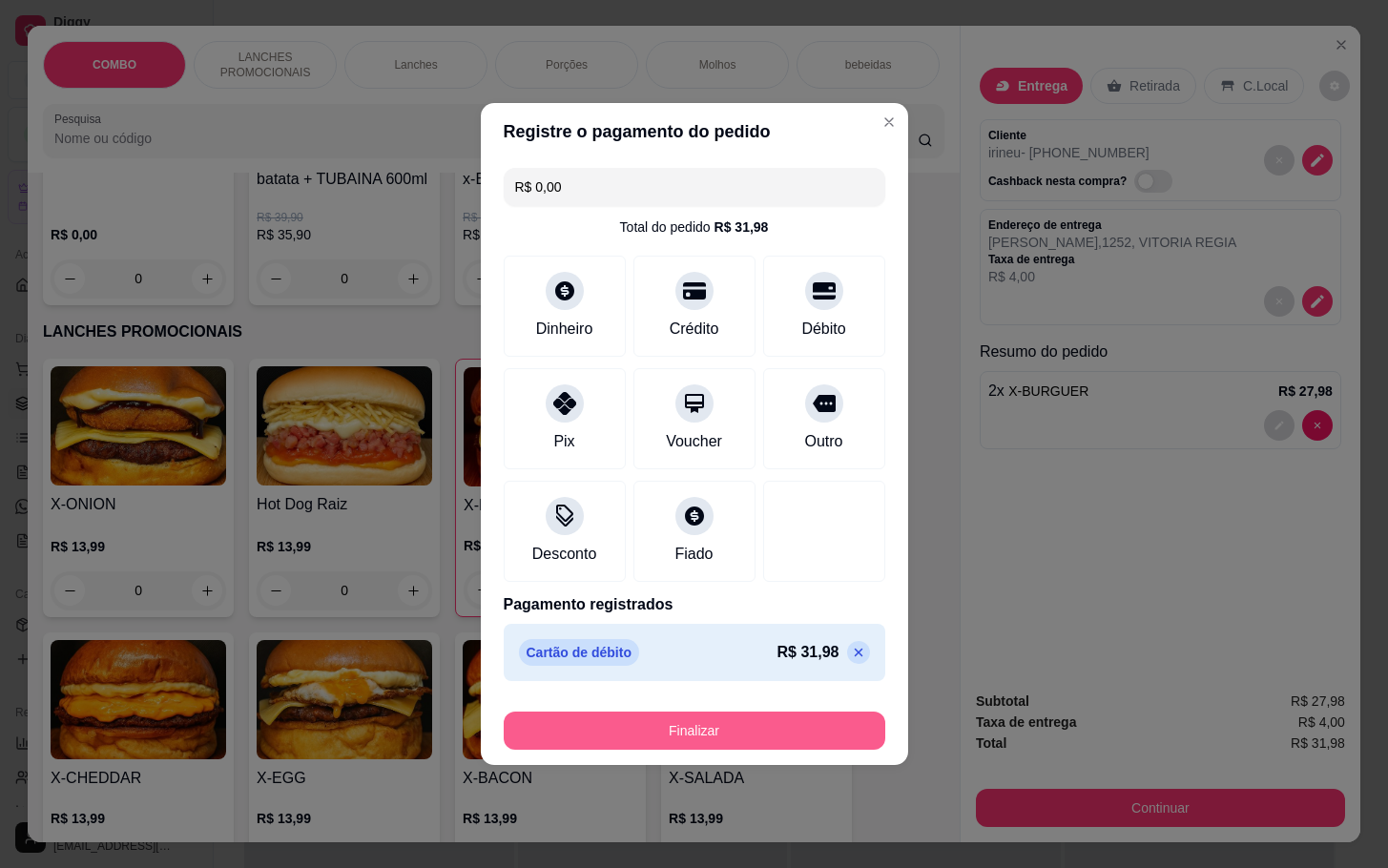
click at [779, 730] on button "Finalizar" at bounding box center [694, 730] width 381 height 38
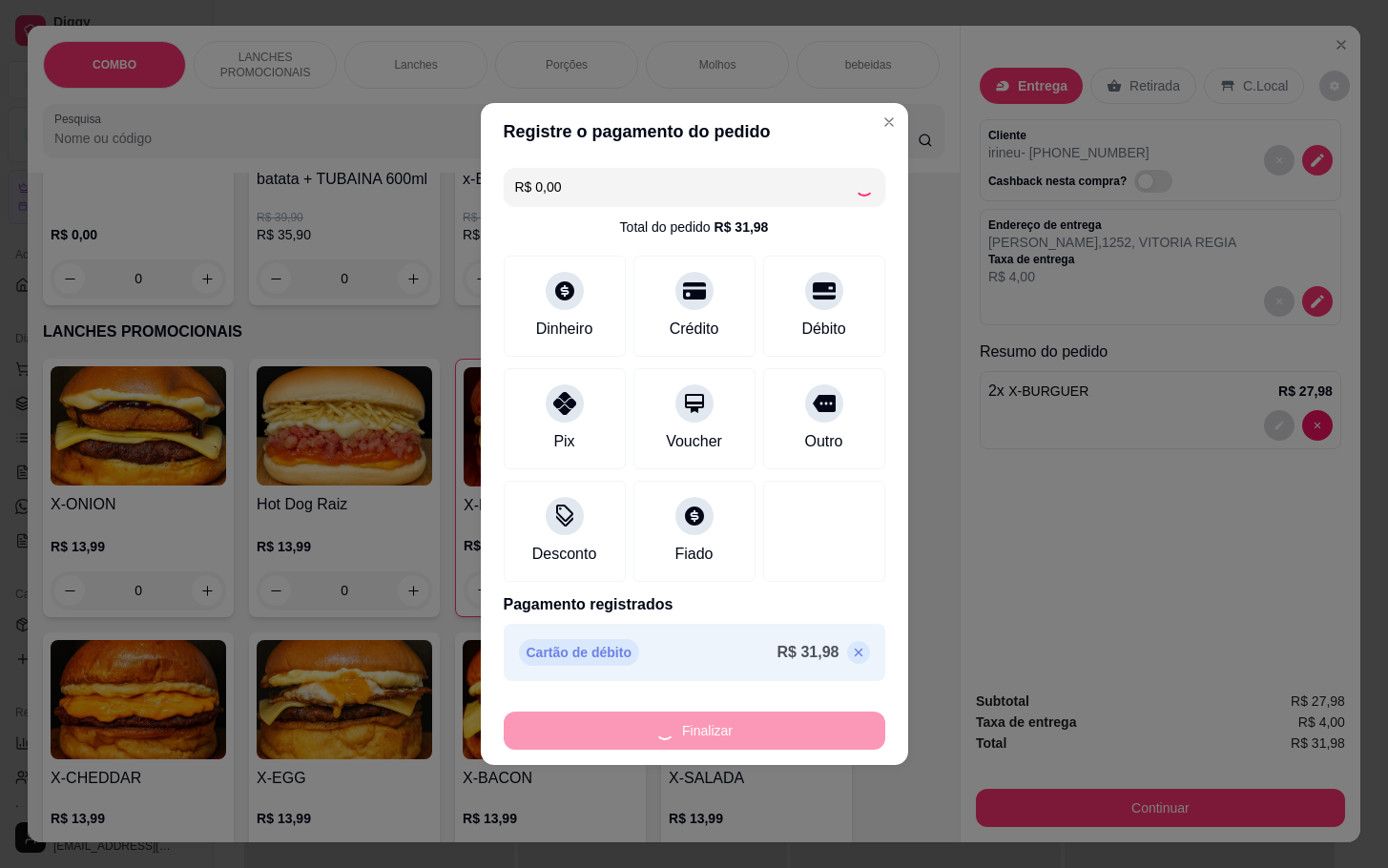
type input "0"
type input "-R$ 31,98"
